Goal: Information Seeking & Learning: Learn about a topic

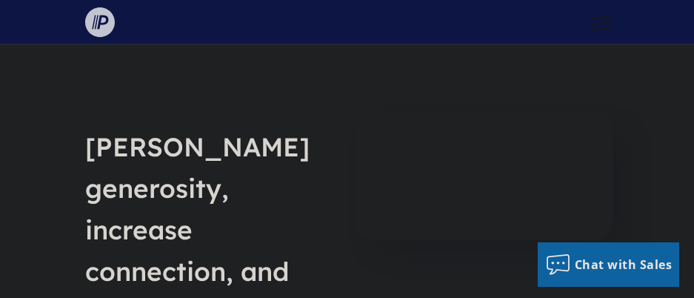
click at [95, 20] on img at bounding box center [100, 22] width 30 height 30
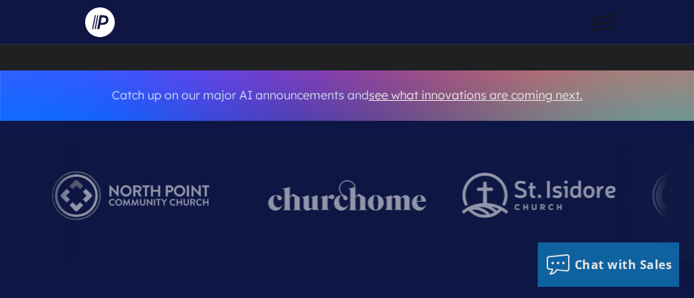
scroll to position [639, 0]
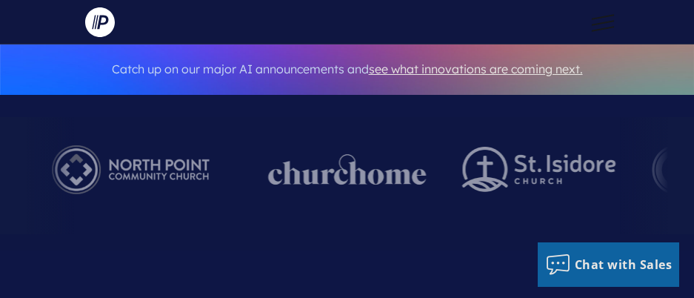
click at [372, 154] on img at bounding box center [347, 169] width 158 height 31
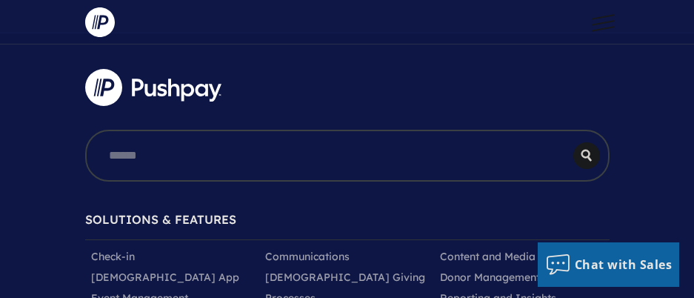
scroll to position [7461, 0]
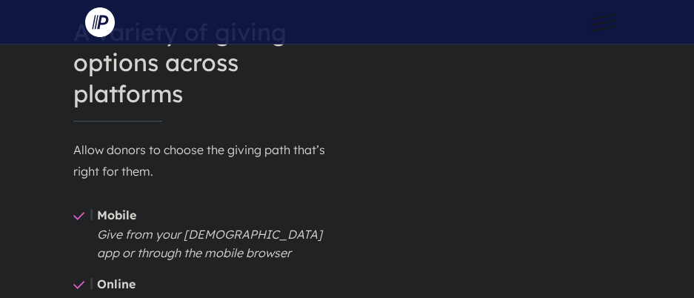
scroll to position [2212, 0]
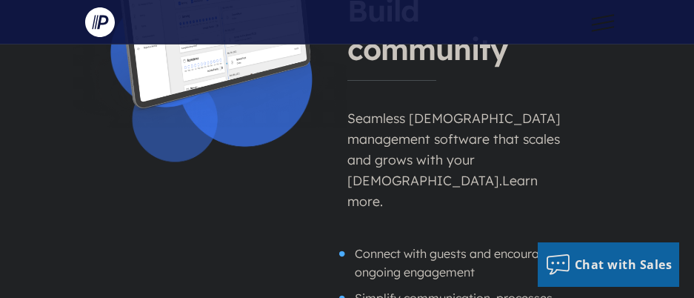
scroll to position [2313, 0]
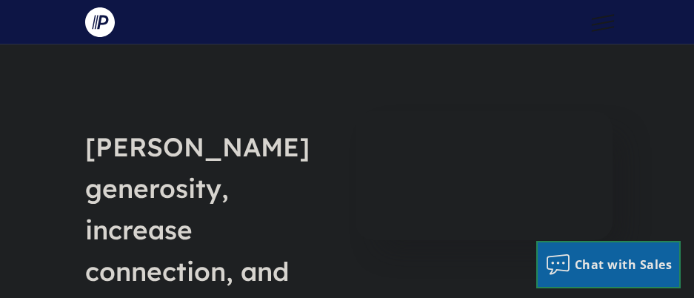
click at [612, 269] on span "Chat with Sales" at bounding box center [623, 264] width 98 height 16
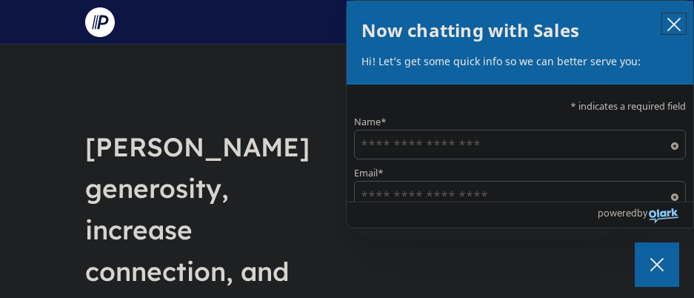
click at [672, 22] on icon "close chatbox" at bounding box center [673, 24] width 15 height 15
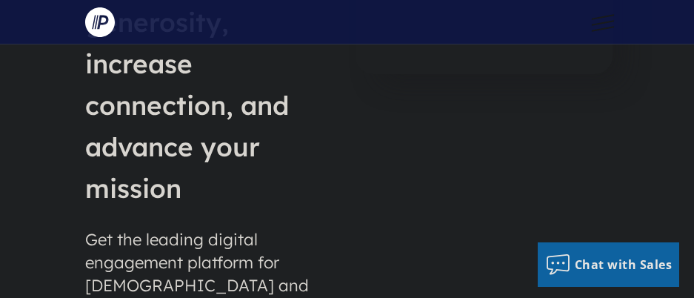
scroll to position [332, 0]
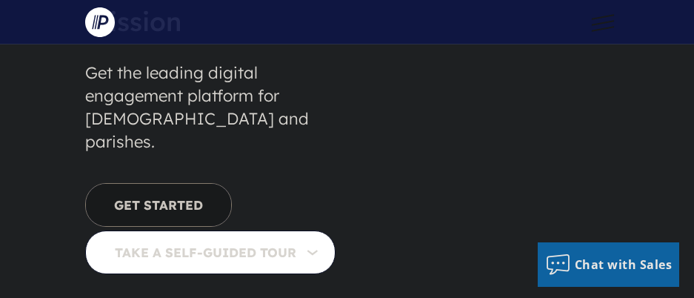
click at [167, 183] on link "GET STARTED" at bounding box center [158, 205] width 147 height 44
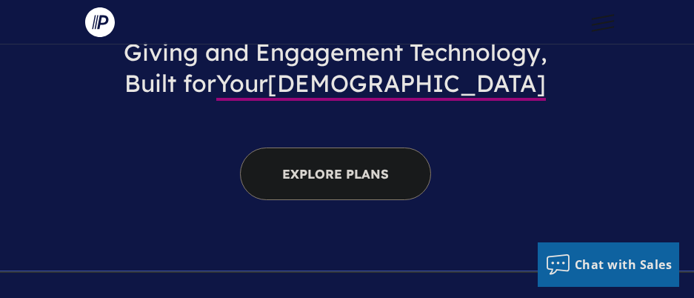
scroll to position [1756, 0]
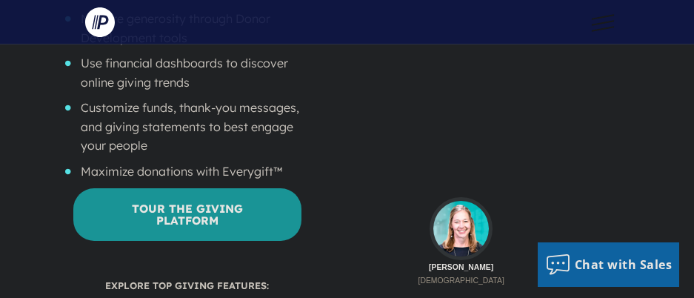
scroll to position [1508, 0]
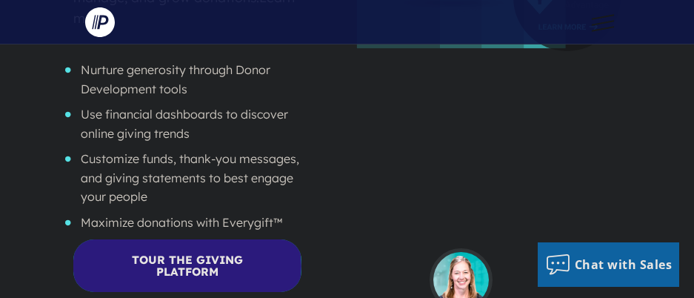
click at [175, 239] on link "Tour the Giving Platform" at bounding box center [187, 265] width 228 height 52
